Goal: Information Seeking & Learning: Learn about a topic

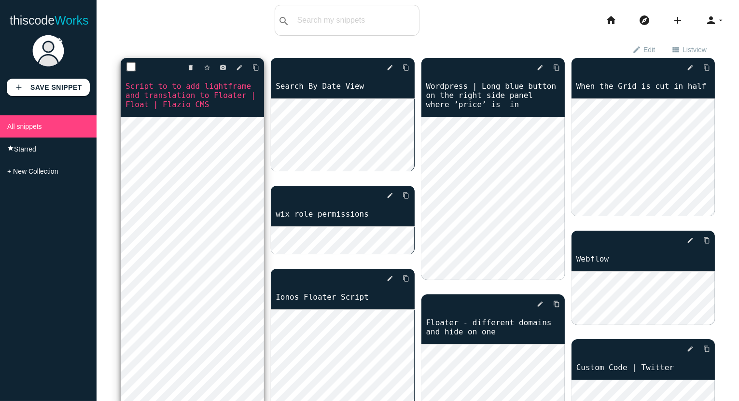
click at [191, 85] on link "Script to to add lightframe and translation to Floater | Float | Flazio CMS" at bounding box center [192, 95] width 143 height 29
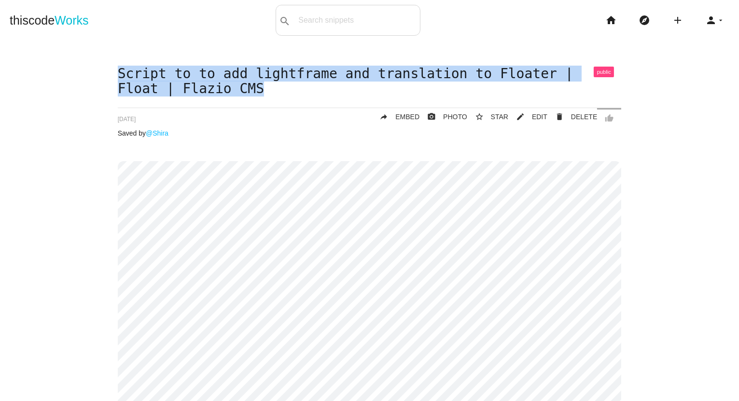
drag, startPoint x: 278, startPoint y: 91, endPoint x: 106, endPoint y: 77, distance: 172.0
click at [106, 77] on div "Script to to add lightframe and translation to Floater | Float | Flazio CMS thu…" at bounding box center [370, 393] width 720 height 652
copy h1 "Script to to add lightframe and translation to Floater | Float | Flazio CMS"
drag, startPoint x: 280, startPoint y: 93, endPoint x: 120, endPoint y: 71, distance: 160.8
click at [120, 71] on h1 "Script to to add lightframe and translation to Floater | Float | Flazio CMS" at bounding box center [370, 82] width 504 height 30
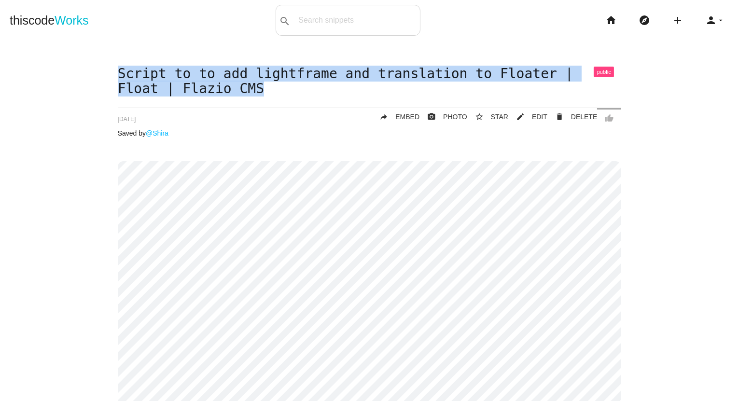
copy h1 "Script to to add lightframe and translation to Floater | Float | Flazio CMS"
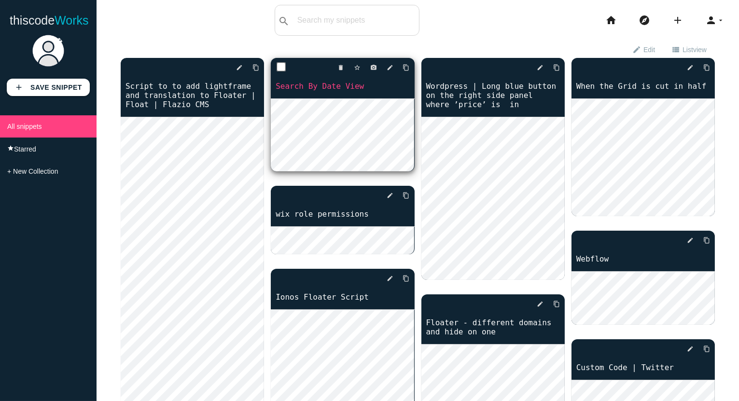
click at [331, 86] on link "Search By Date View" at bounding box center [342, 86] width 143 height 11
click at [315, 86] on link "Search By Date View" at bounding box center [342, 86] width 143 height 11
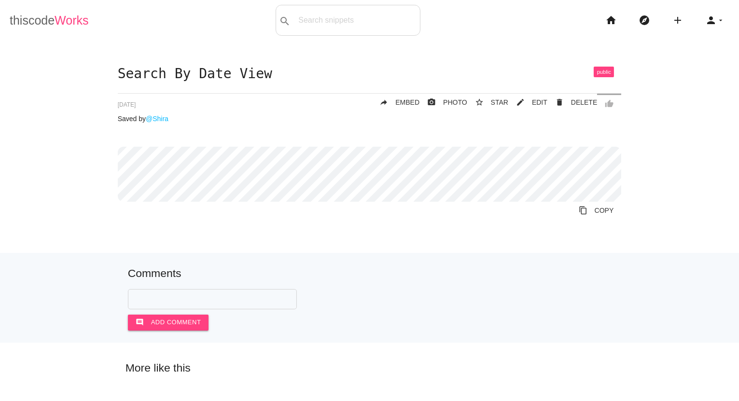
click at [41, 14] on link "thiscode Works" at bounding box center [49, 20] width 79 height 31
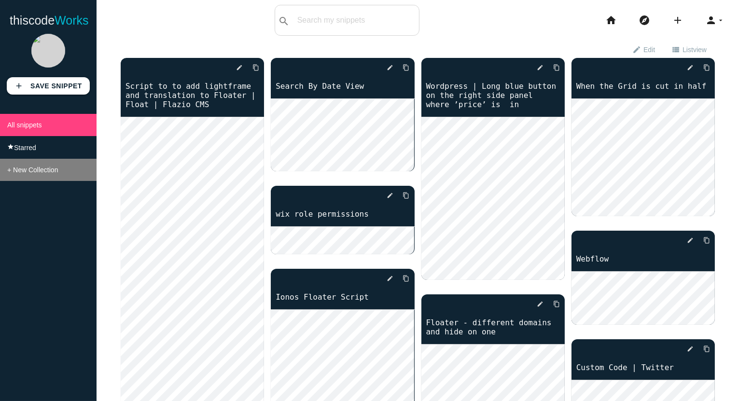
click at [32, 171] on span "+ New Collection" at bounding box center [32, 170] width 51 height 8
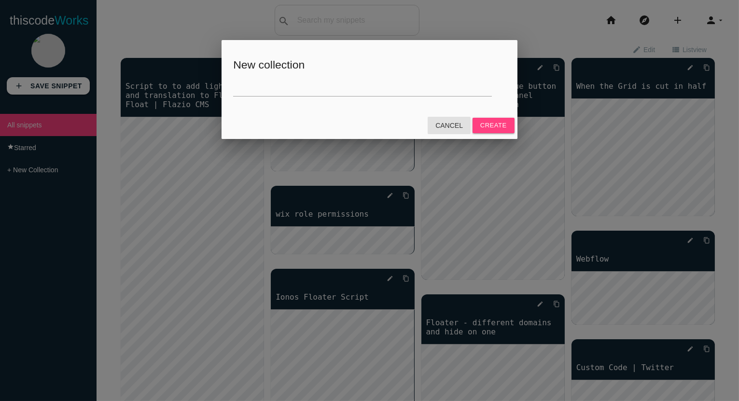
click at [451, 126] on link "Cancel" at bounding box center [449, 125] width 43 height 17
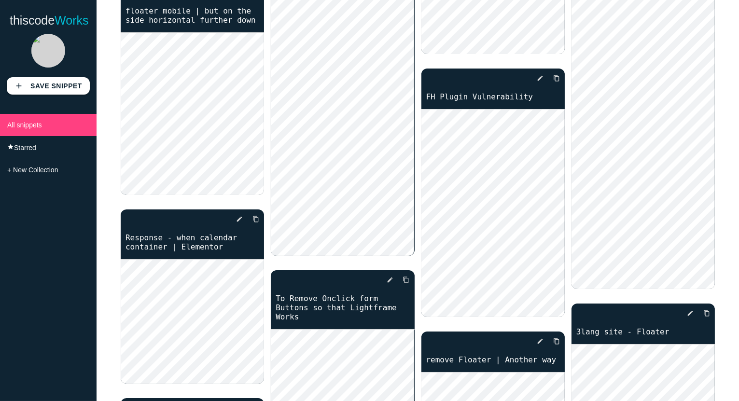
scroll to position [1260, 0]
